Goal: Task Accomplishment & Management: Use online tool/utility

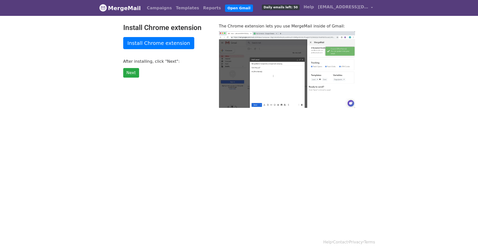
type input "79.07"
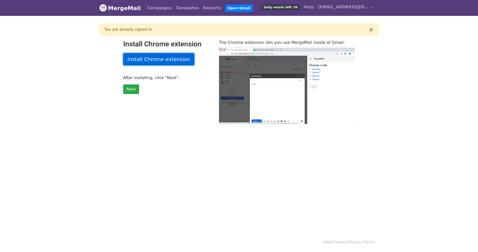
click at [164, 61] on link "Install Chrome extension" at bounding box center [158, 59] width 71 height 12
type input "16.12"
